Goal: Book appointment/travel/reservation

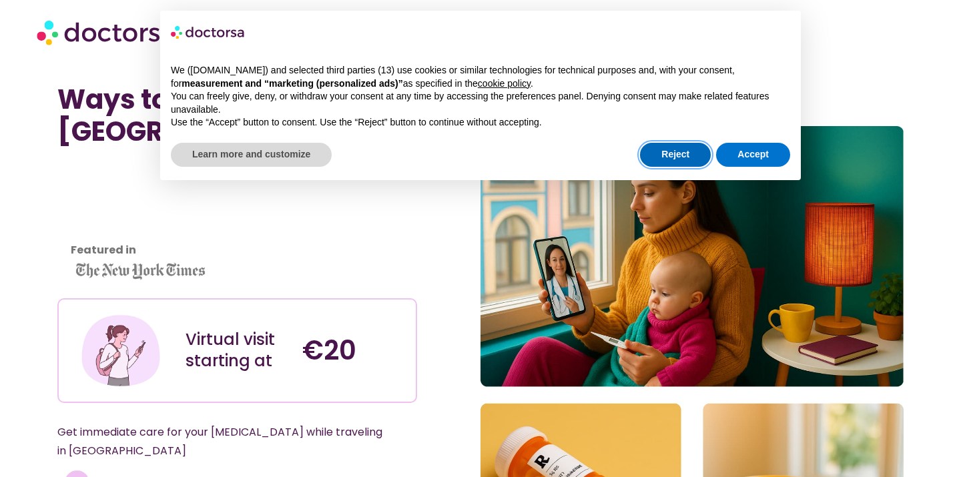
click at [686, 154] on button "Reject" at bounding box center [675, 155] width 71 height 24
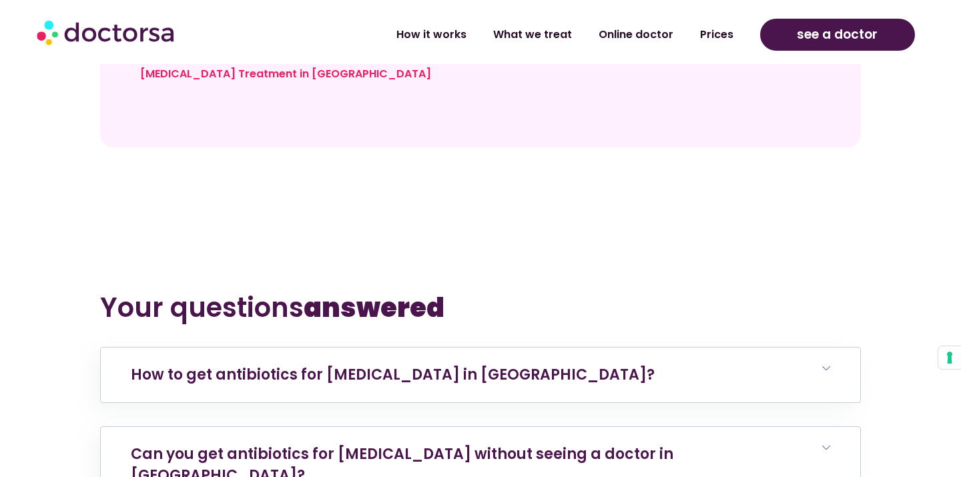
scroll to position [4893, 0]
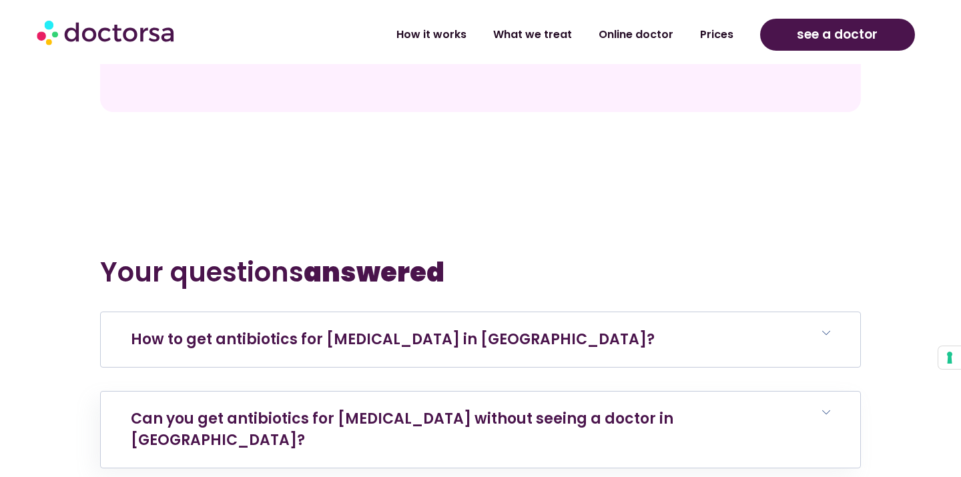
click at [377, 329] on link "How to get antibiotics for urinary tract infection in Porto?" at bounding box center [393, 339] width 524 height 21
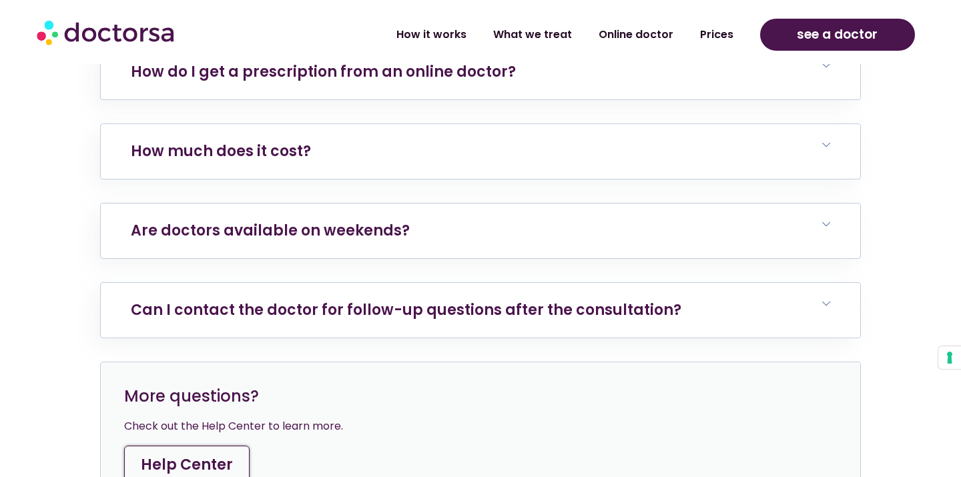
scroll to position [5620, 0]
click at [274, 140] on link "How much does it cost?" at bounding box center [221, 150] width 180 height 21
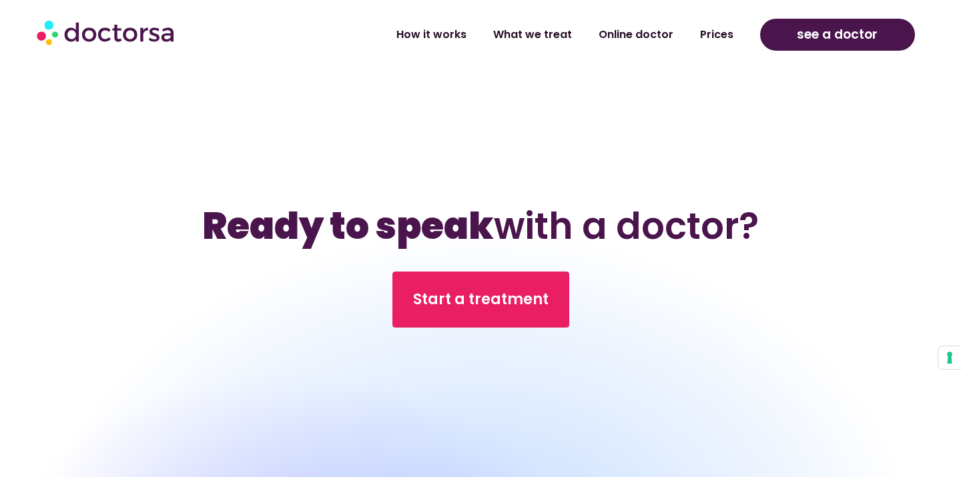
scroll to position [6211, 0]
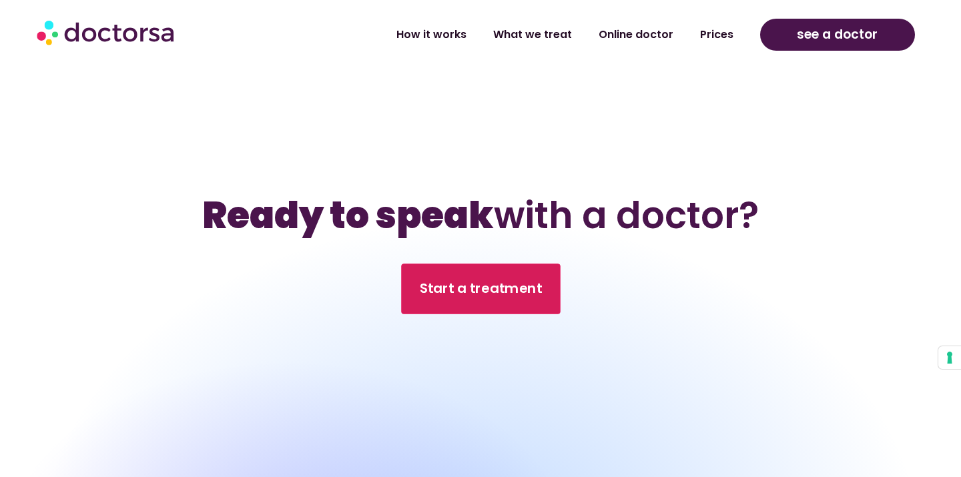
click at [463, 280] on span "Start a treatment" at bounding box center [481, 289] width 122 height 19
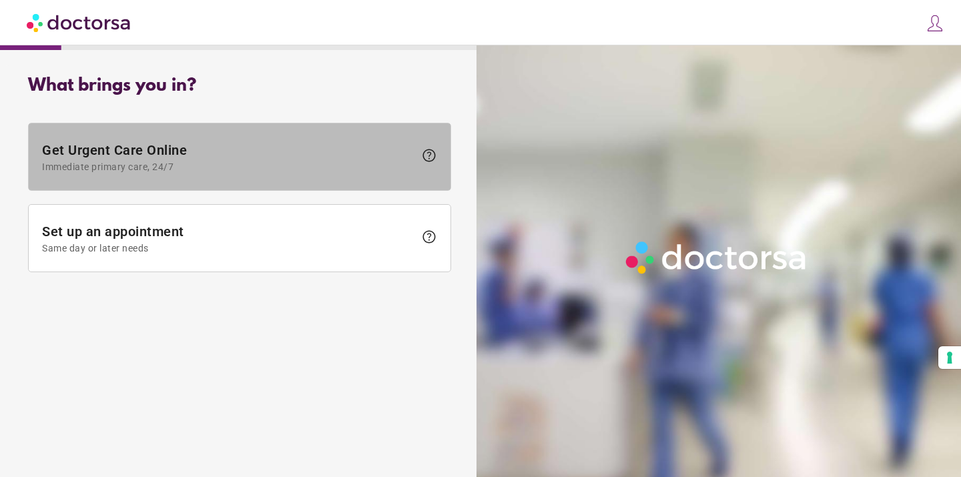
click at [438, 158] on span at bounding box center [240, 156] width 422 height 67
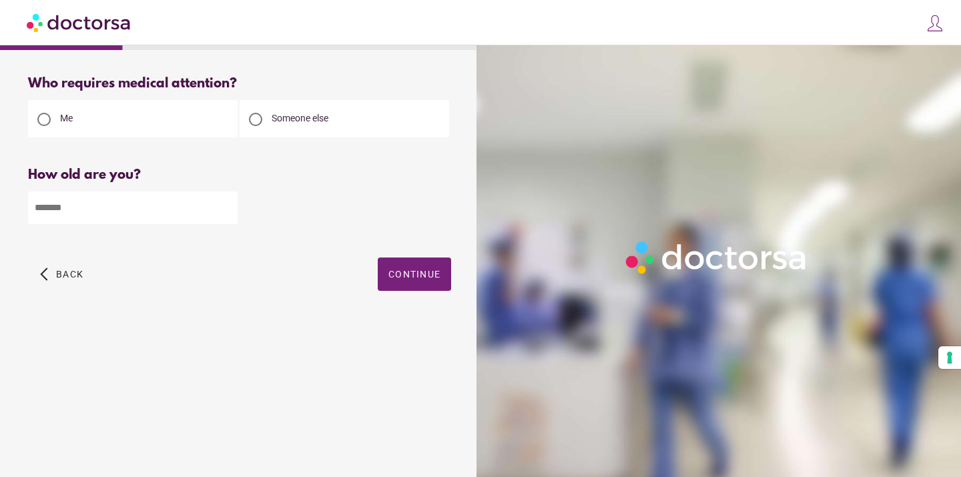
click at [65, 217] on input "number" at bounding box center [133, 208] width 210 height 33
type input "**"
click at [408, 280] on span "Continue" at bounding box center [414, 274] width 52 height 11
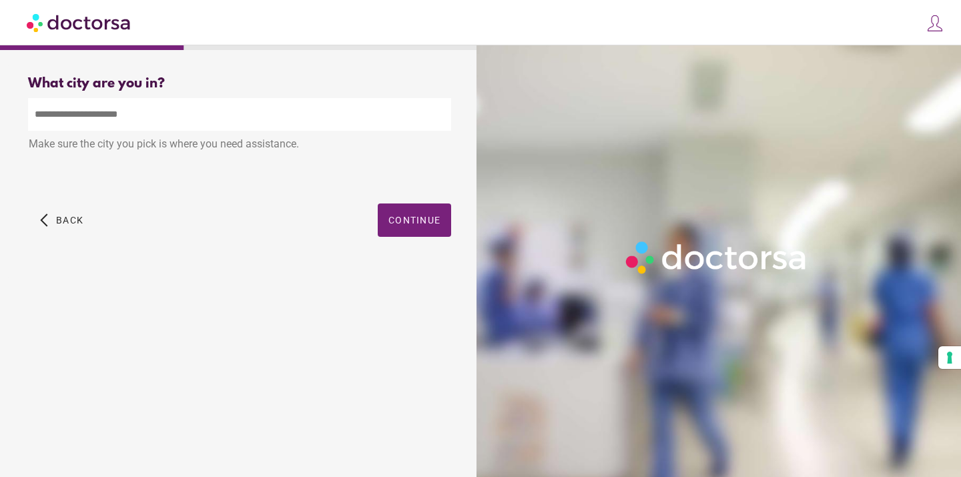
click at [120, 114] on input "text" at bounding box center [239, 114] width 423 height 33
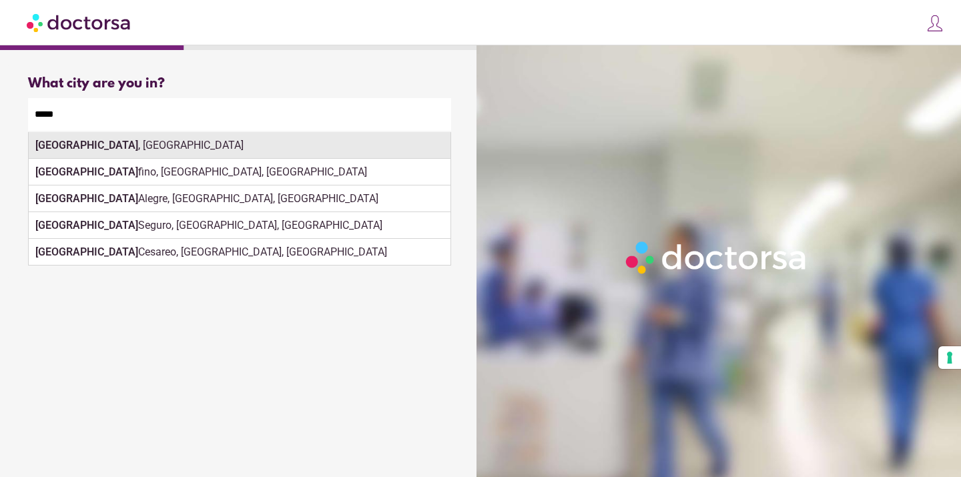
click at [98, 143] on div "Porto , Portugal" at bounding box center [240, 145] width 422 height 27
type input "**********"
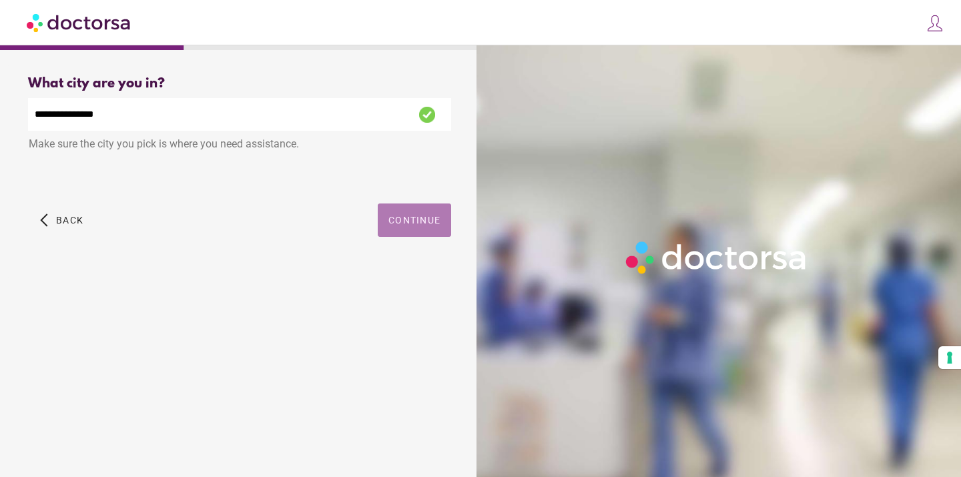
click at [391, 226] on span "Continue" at bounding box center [414, 220] width 52 height 11
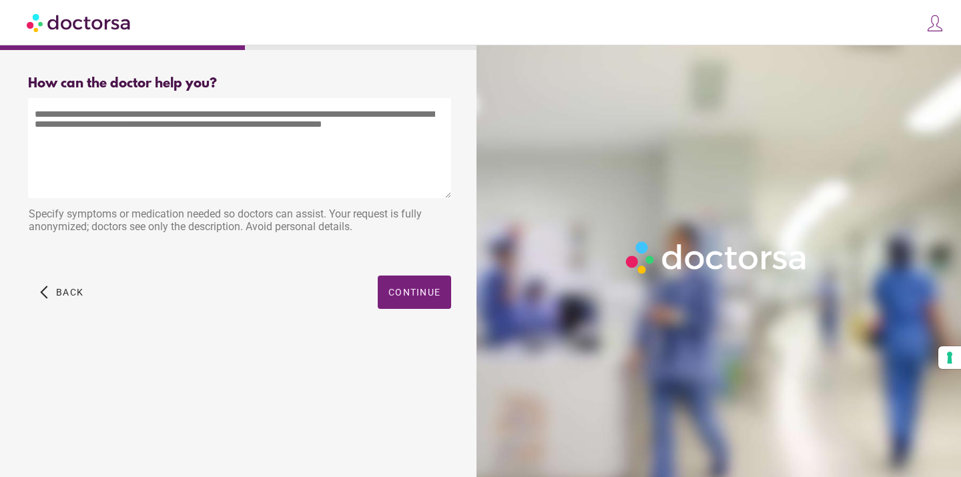
click at [40, 120] on textarea at bounding box center [239, 148] width 423 height 100
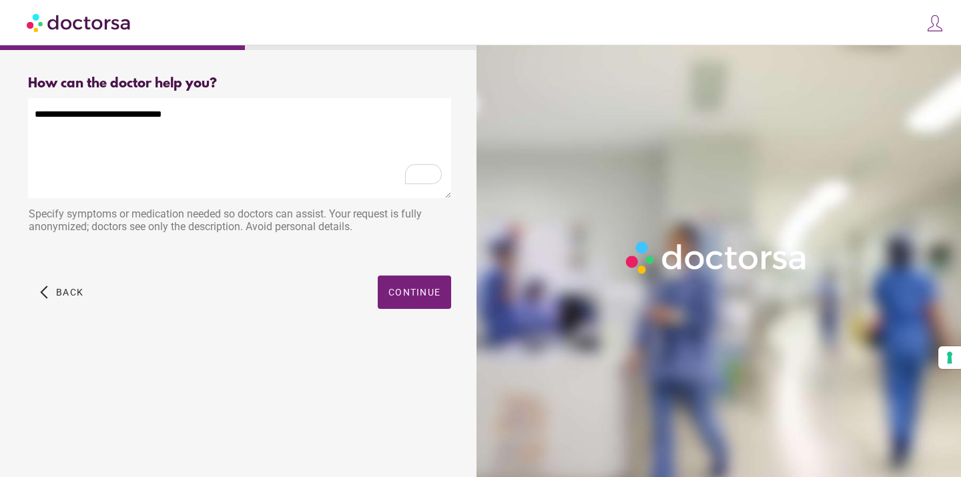
click at [61, 115] on textarea "**********" at bounding box center [239, 148] width 423 height 100
click at [182, 115] on textarea "**********" at bounding box center [239, 148] width 423 height 100
click at [431, 173] on div "1" at bounding box center [431, 174] width 15 height 15
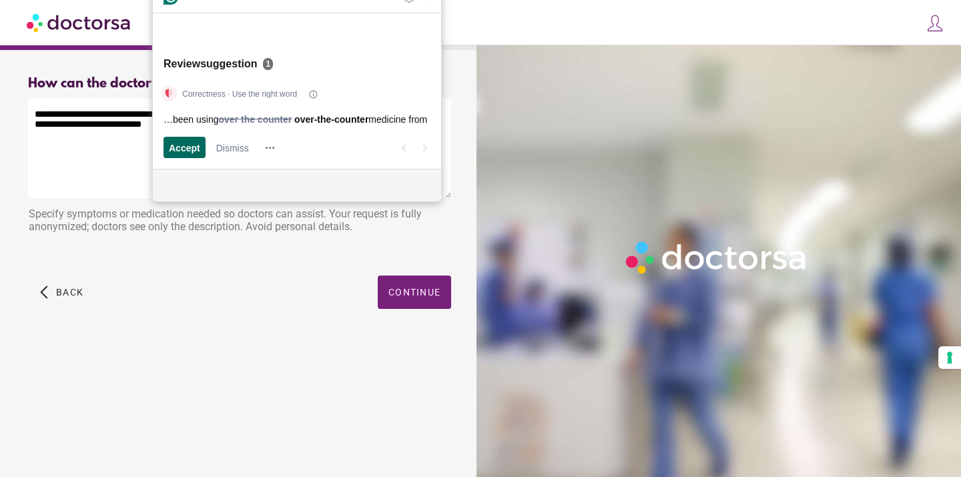
click at [193, 147] on span "Accept" at bounding box center [184, 148] width 31 height 14
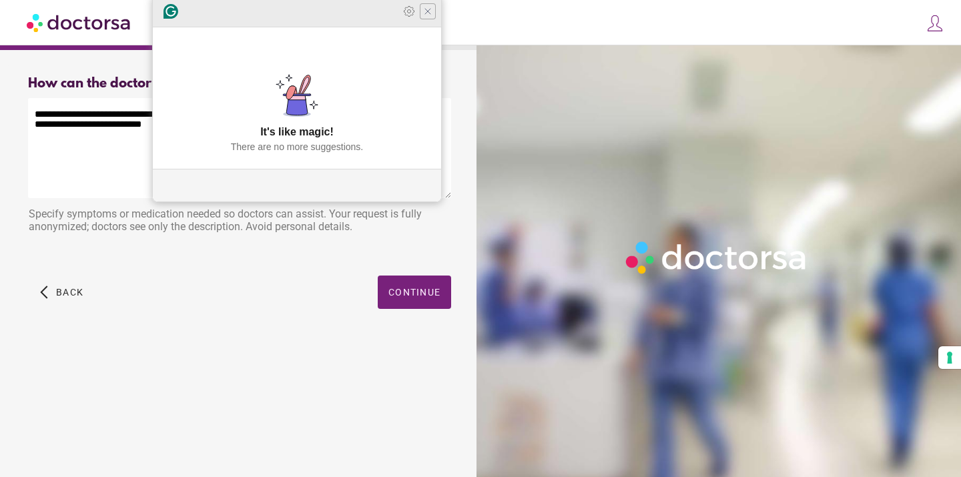
type textarea "**********"
click at [428, 17] on icon "Close Grammarly Assistant" at bounding box center [427, 11] width 11 height 11
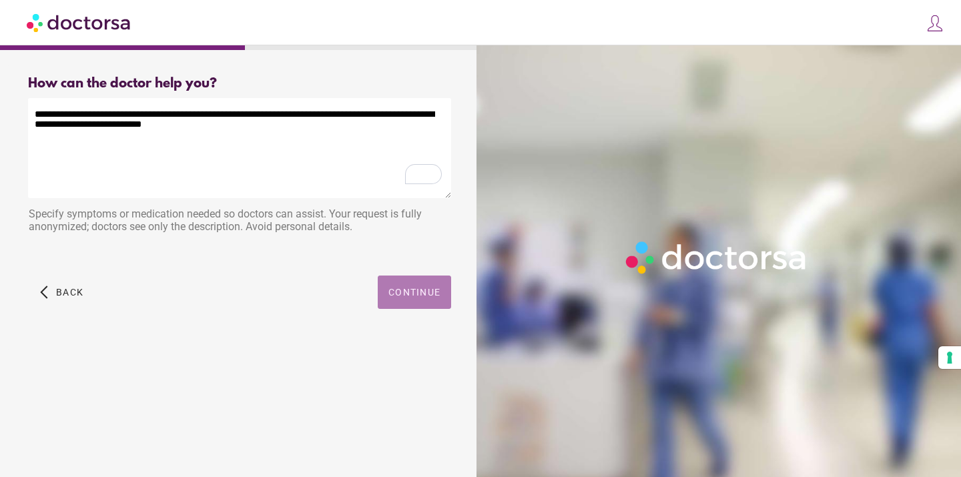
click at [395, 290] on span "Continue" at bounding box center [414, 292] width 52 height 11
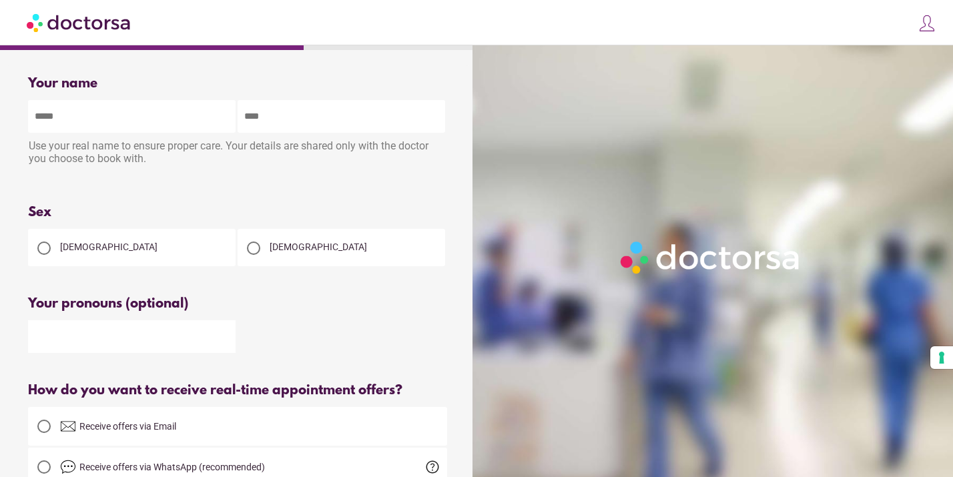
click at [86, 118] on input "text" at bounding box center [132, 116] width 208 height 33
type input "*****"
click at [253, 121] on input "text" at bounding box center [342, 116] width 208 height 33
type input "*****"
click at [46, 252] on div at bounding box center [43, 248] width 13 height 13
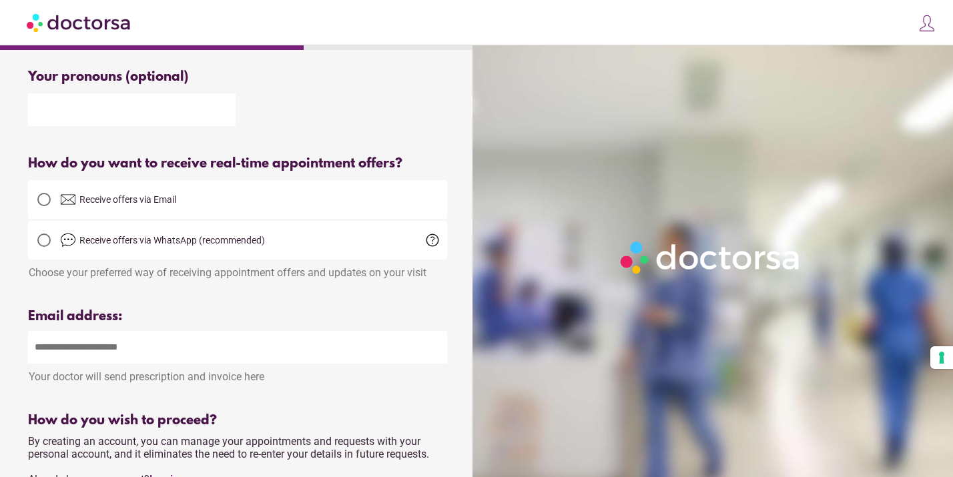
scroll to position [244, 0]
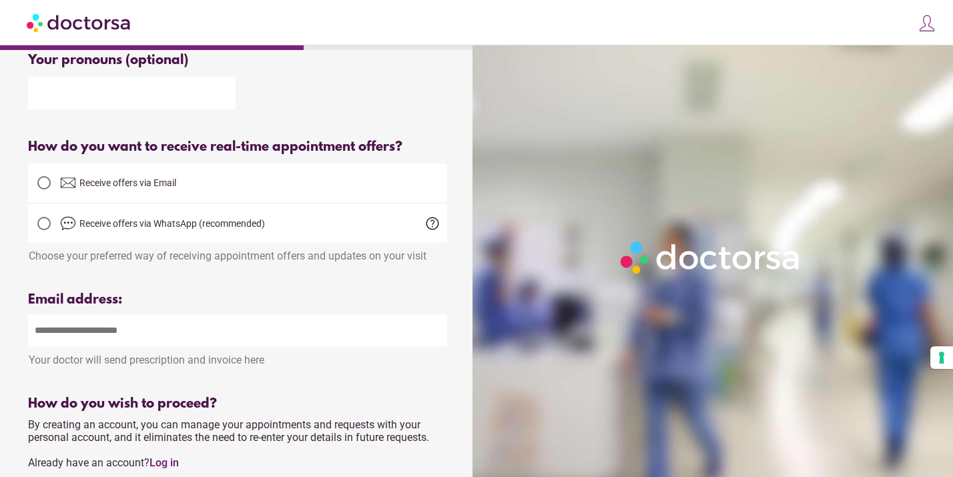
click at [49, 336] on input "email" at bounding box center [237, 330] width 419 height 33
type input "**********"
click at [278, 382] on div "Please enter a valid email address" at bounding box center [237, 378] width 419 height 17
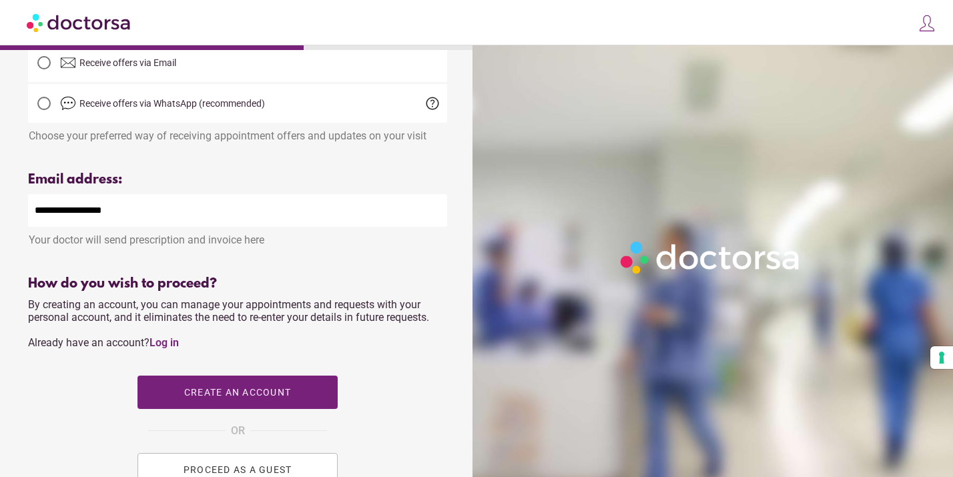
scroll to position [369, 0]
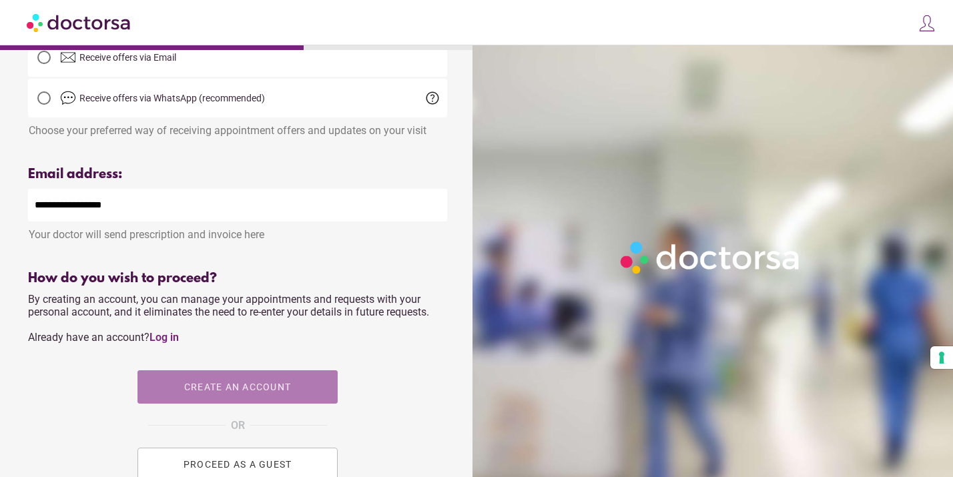
click at [254, 382] on span "button" at bounding box center [237, 386] width 200 height 33
type input "**********"
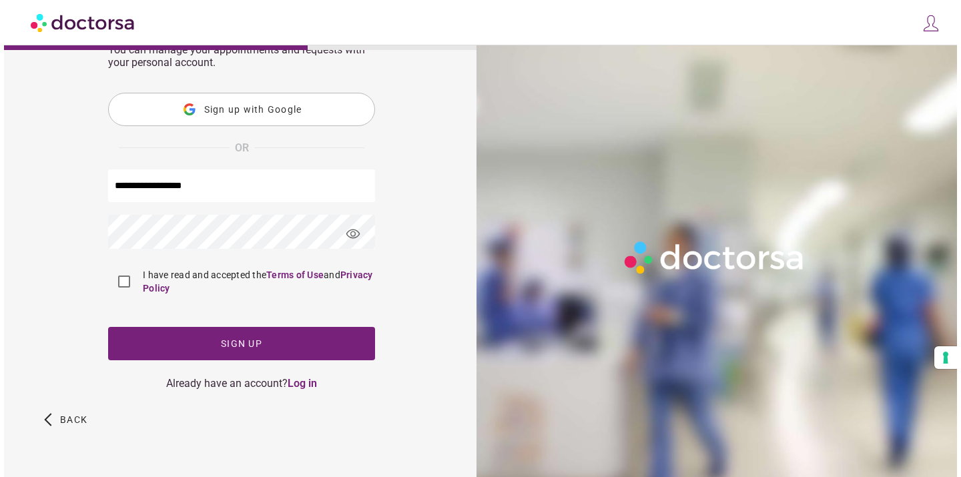
scroll to position [0, 0]
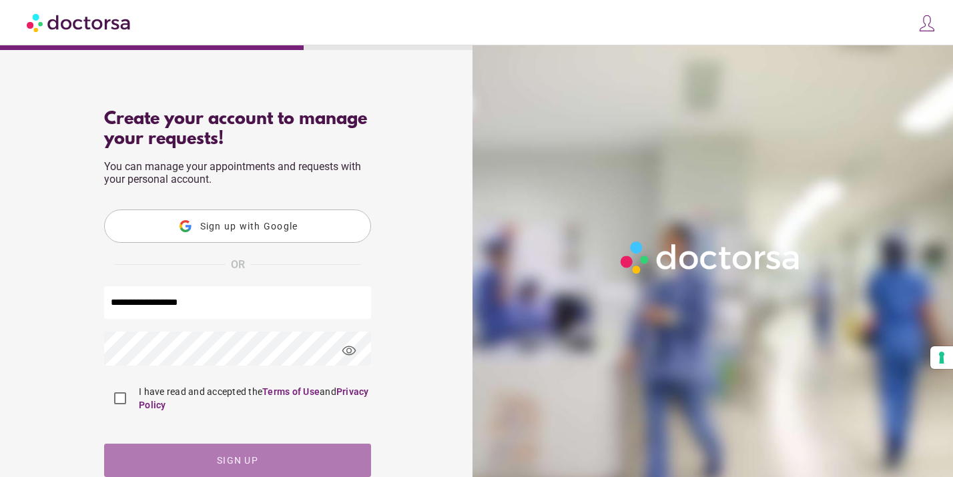
click at [230, 456] on span "Sign up" at bounding box center [237, 460] width 41 height 11
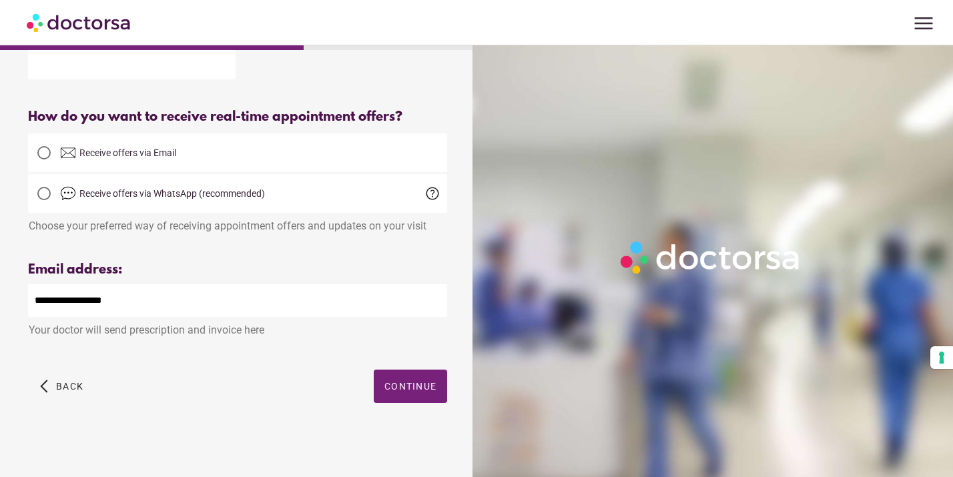
scroll to position [278, 0]
click at [412, 389] on span "Continue" at bounding box center [410, 386] width 52 height 11
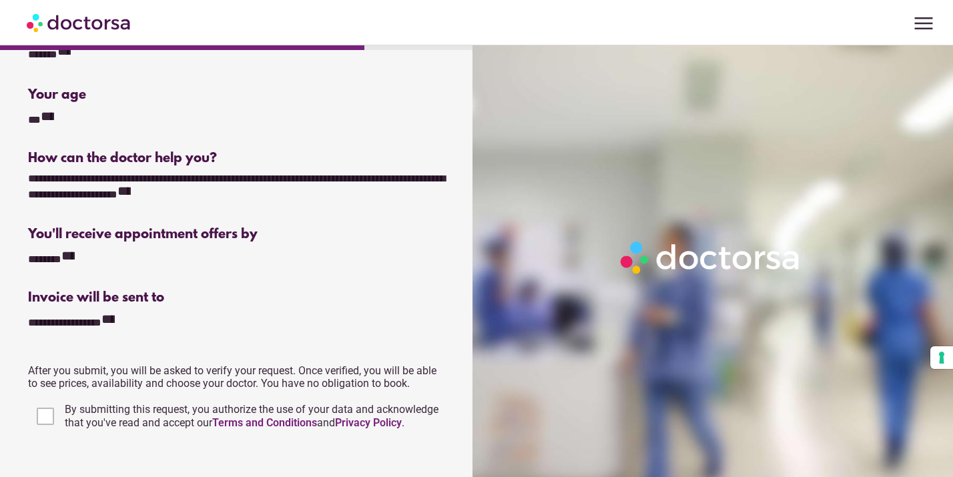
scroll to position [278, 0]
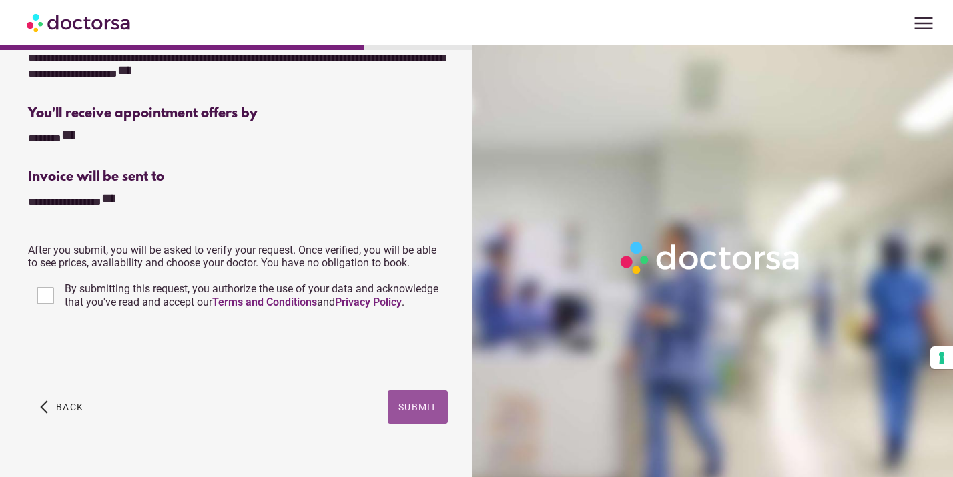
click at [412, 408] on span "Submit" at bounding box center [417, 407] width 39 height 11
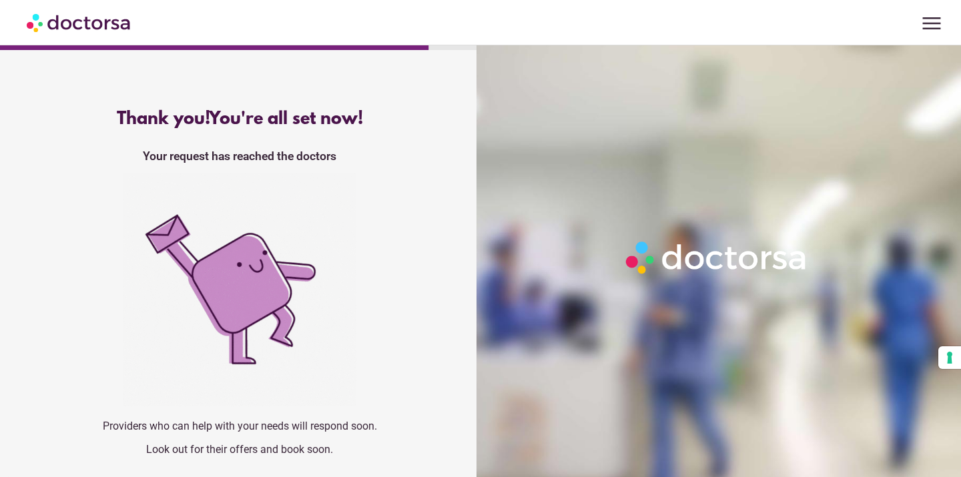
click at [933, 26] on span "menu" at bounding box center [931, 23] width 25 height 25
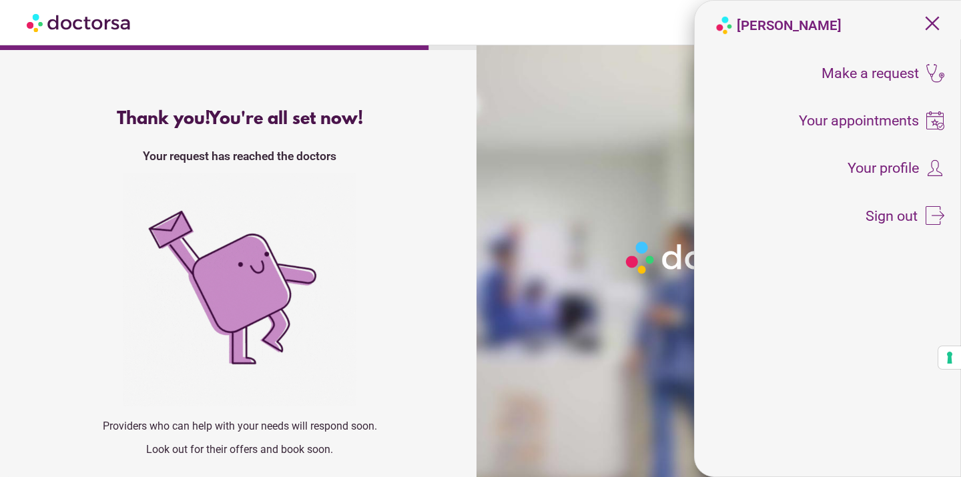
click at [930, 19] on span "close" at bounding box center [932, 23] width 25 height 25
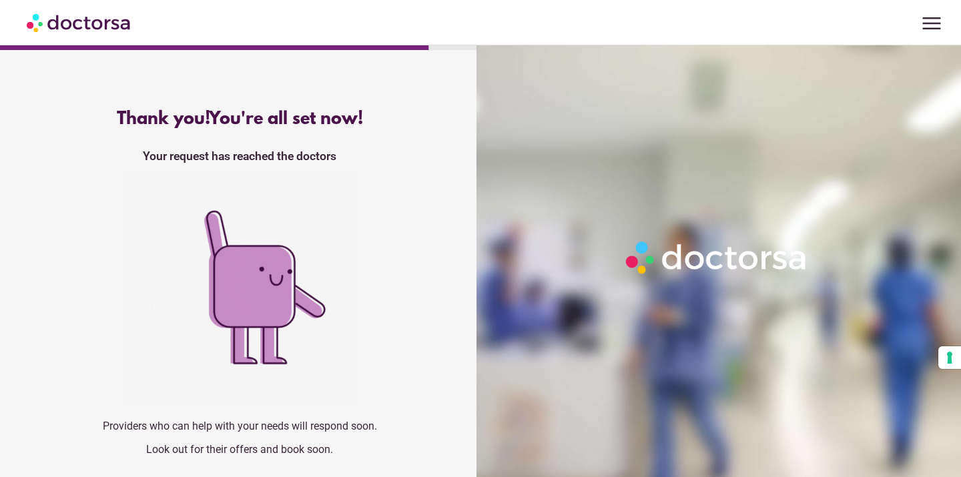
click at [932, 25] on span "menu" at bounding box center [931, 23] width 25 height 25
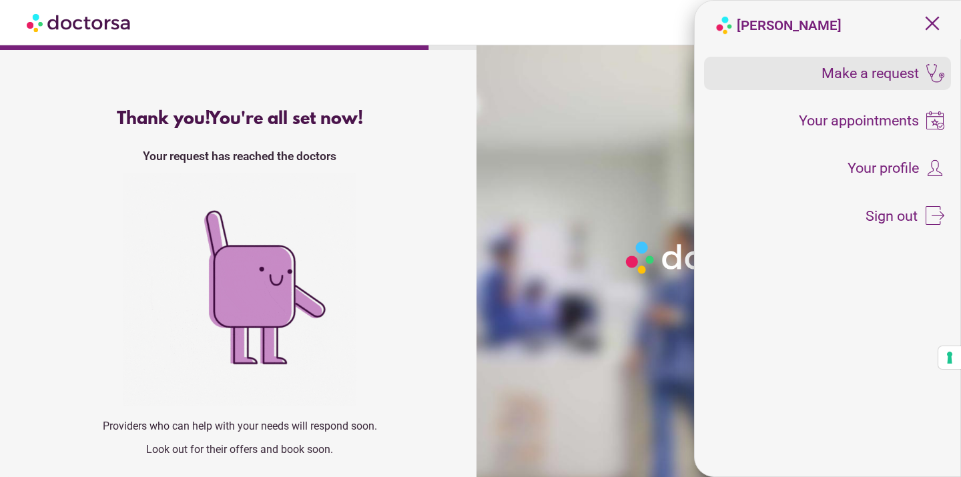
click at [874, 71] on span "Make a request" at bounding box center [870, 73] width 97 height 15
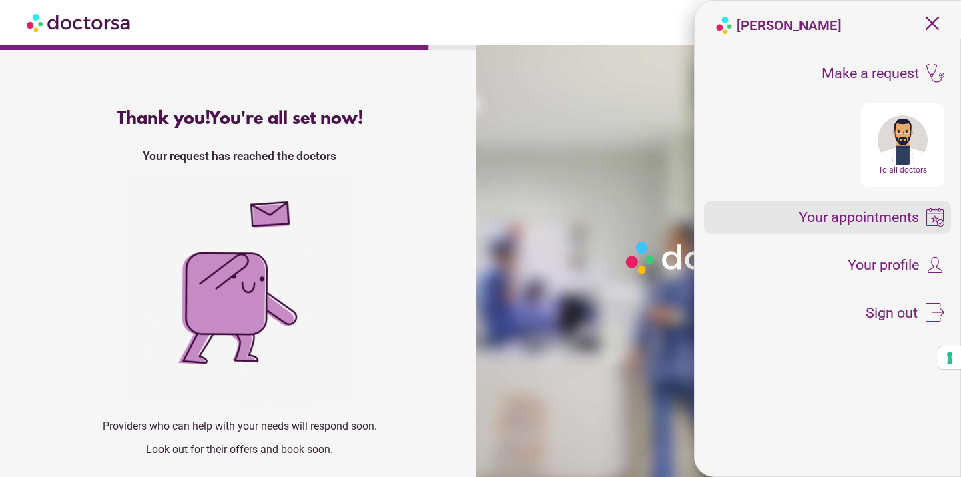
click at [847, 218] on span "Your appointments" at bounding box center [859, 217] width 120 height 15
